Goal: Task Accomplishment & Management: Manage account settings

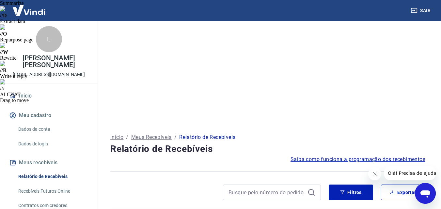
scroll to position [98, 0]
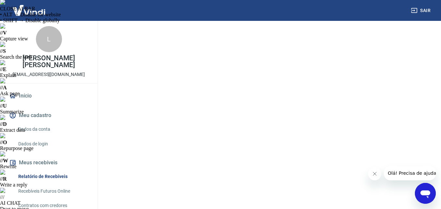
scroll to position [0, 0]
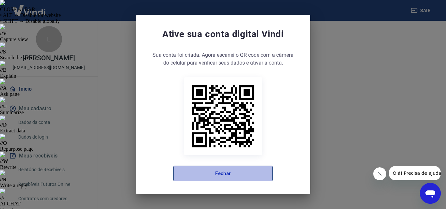
click at [245, 175] on button "Fechar" at bounding box center [222, 174] width 99 height 16
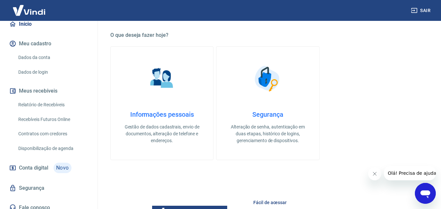
scroll to position [65, 0]
click at [52, 106] on link "Relatório de Recebíveis" at bounding box center [53, 104] width 74 height 13
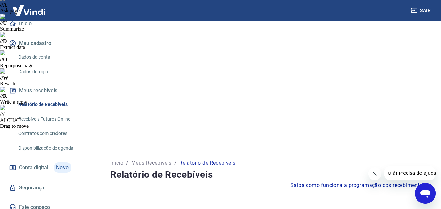
scroll to position [98, 0]
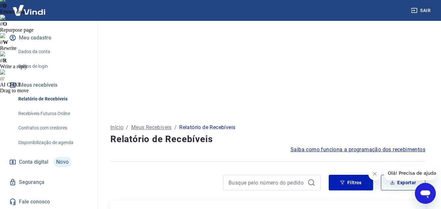
scroll to position [131, 0]
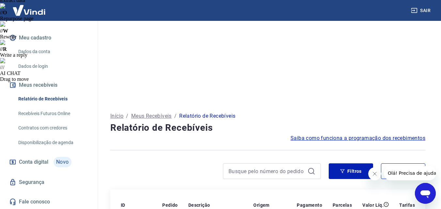
click at [45, 85] on button "Meus recebíveis" at bounding box center [49, 85] width 82 height 14
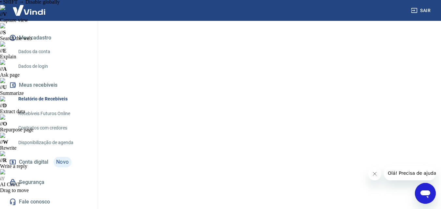
scroll to position [0, 0]
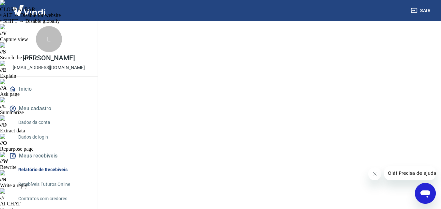
click at [17, 90] on link "Início" at bounding box center [49, 89] width 82 height 14
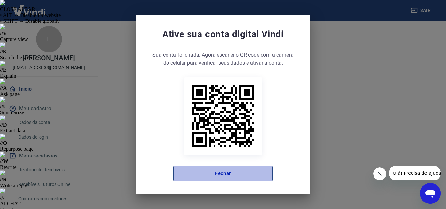
click at [235, 176] on button "Fechar" at bounding box center [222, 174] width 99 height 16
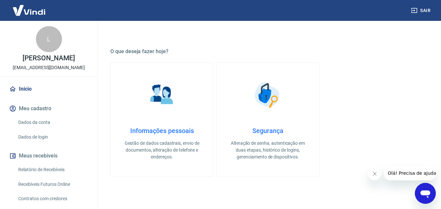
scroll to position [394, 0]
